Goal: Task Accomplishment & Management: Manage account settings

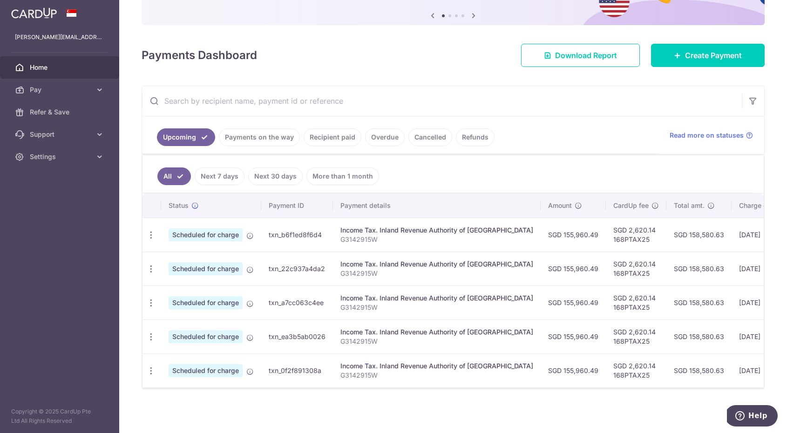
click at [140, 378] on div "× Pause Schedule Pause all future payments in this series Pause just this one p…" at bounding box center [452, 216] width 667 height 433
click at [151, 375] on icon "button" at bounding box center [151, 371] width 10 height 10
click at [178, 397] on span "Update payment" at bounding box center [200, 396] width 63 height 11
radio input "true"
type input "155,960.49"
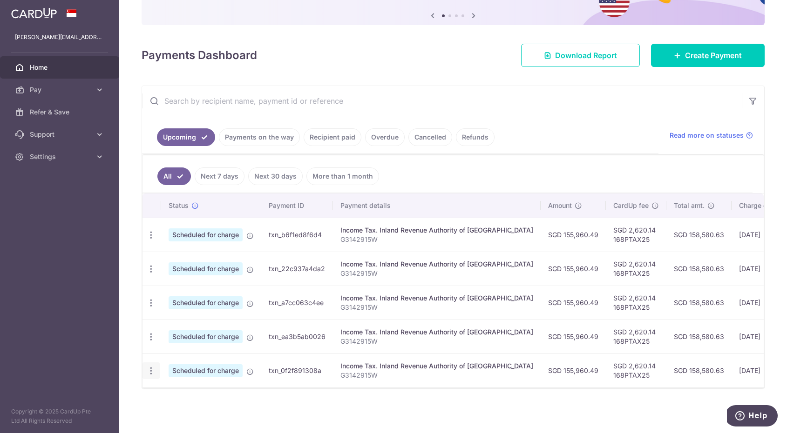
type input "[DATE]"
type input "G3142915W"
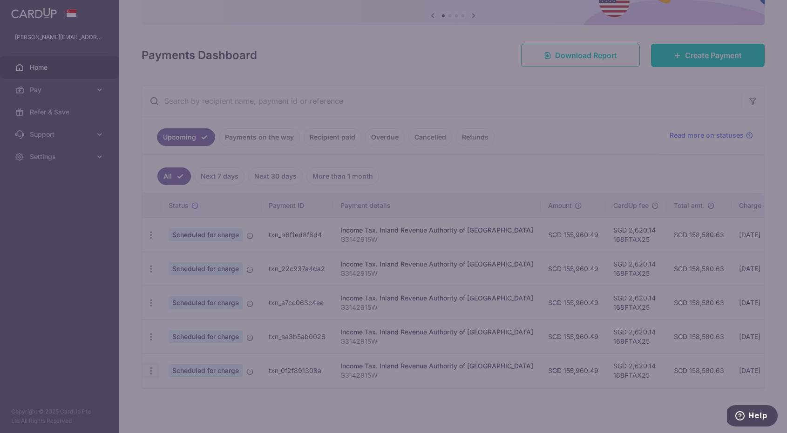
type input "168PTAX25"
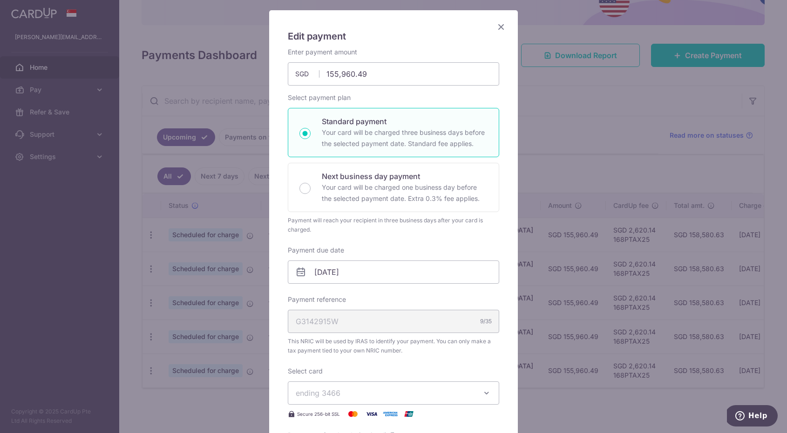
scroll to position [58, 0]
click at [375, 78] on input "155,960.49" at bounding box center [393, 72] width 211 height 23
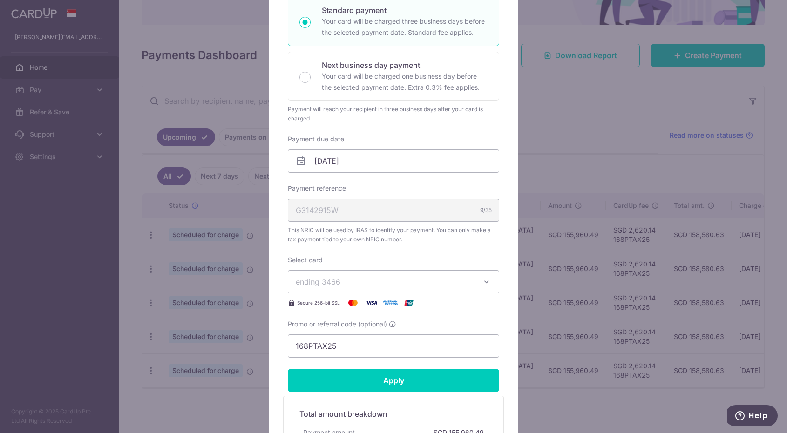
scroll to position [181, 0]
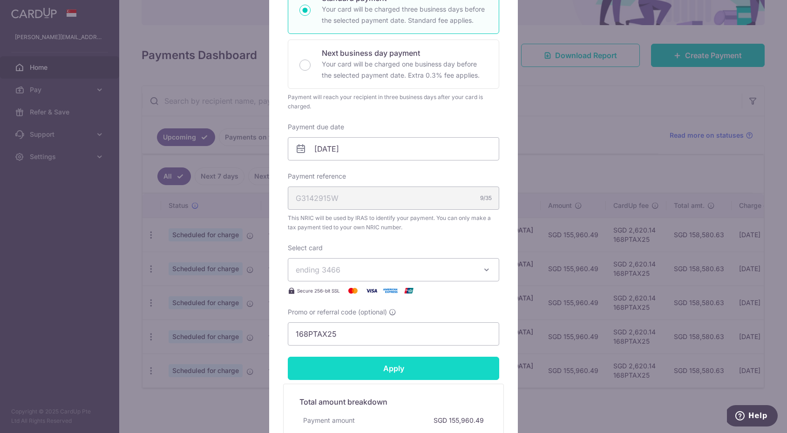
type input "155,960.52"
click at [420, 364] on form "By clicking apply, you will make changes to all payments to Inland Revenue Auth…" at bounding box center [393, 206] width 211 height 564
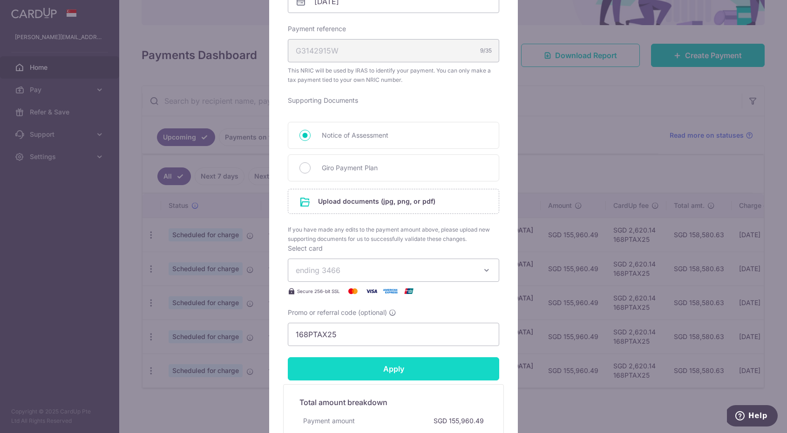
scroll to position [351, 0]
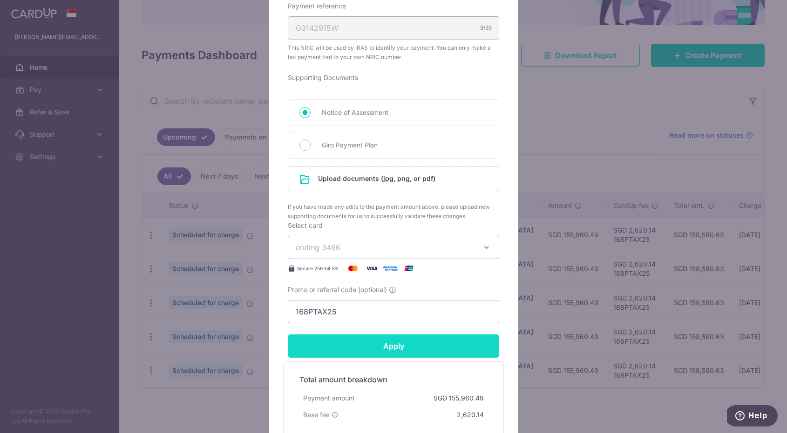
click at [409, 346] on input "Apply" at bounding box center [393, 346] width 211 height 23
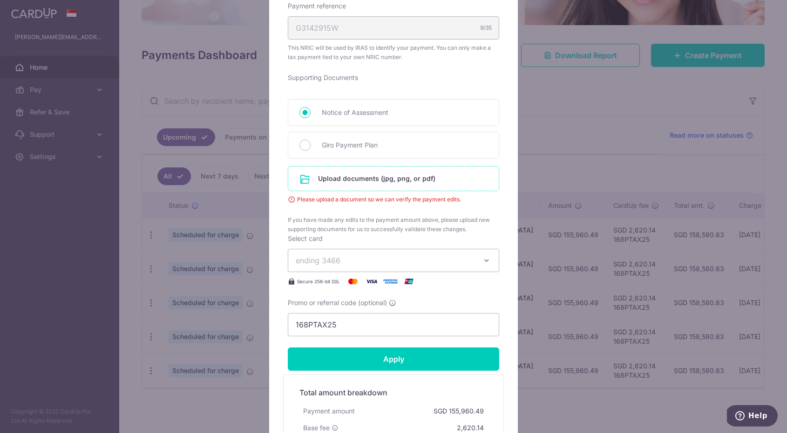
click at [377, 184] on input "file" at bounding box center [393, 179] width 210 height 24
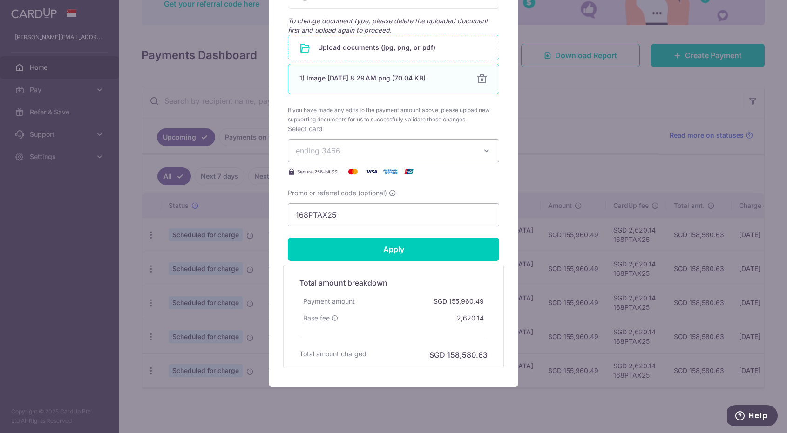
scroll to position [502, 0]
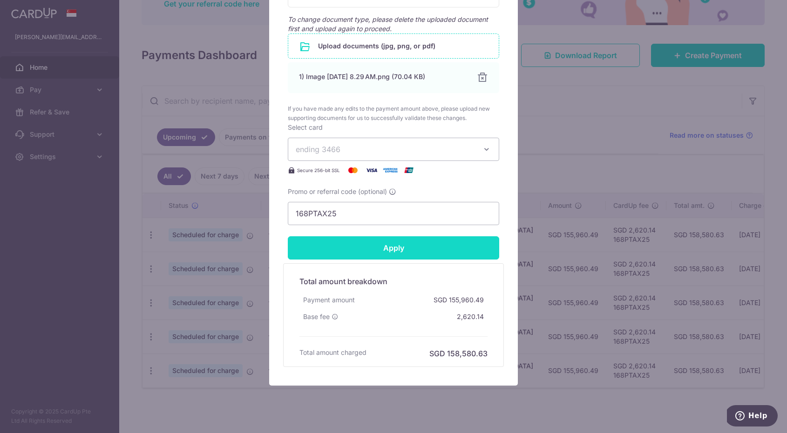
click at [437, 246] on input "Apply" at bounding box center [393, 247] width 211 height 23
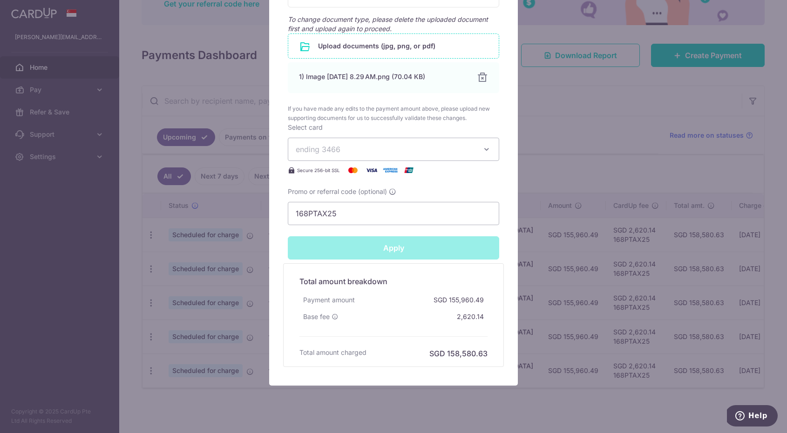
type input "Successfully Applied"
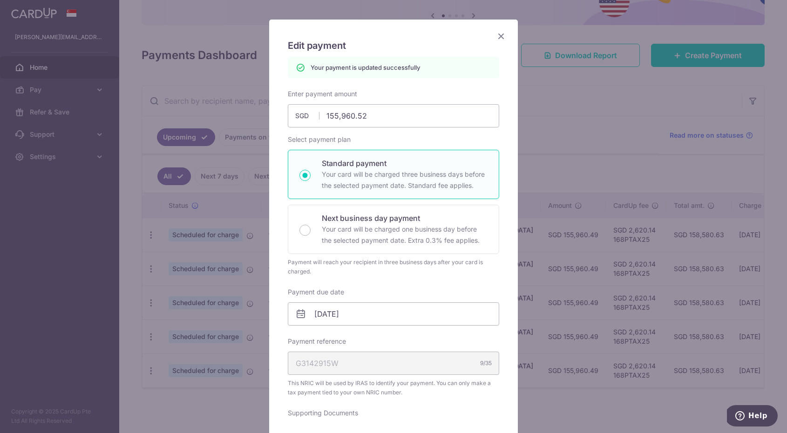
scroll to position [47, 0]
click at [504, 37] on icon "Close" at bounding box center [500, 38] width 11 height 12
